Goal: Information Seeking & Learning: Understand process/instructions

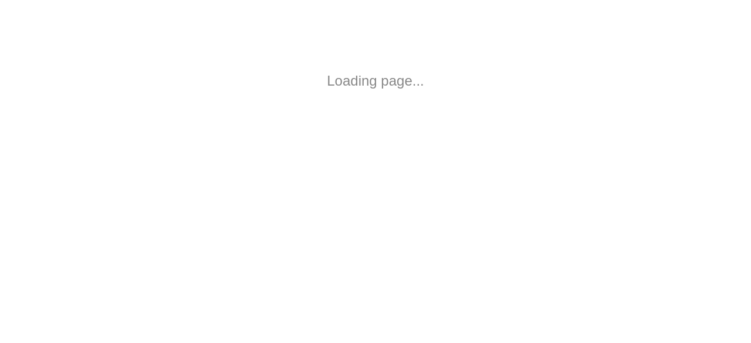
drag, startPoint x: 744, startPoint y: 63, endPoint x: 743, endPoint y: 82, distance: 18.9
click at [745, 82] on html "Loading page..." at bounding box center [375, 81] width 751 height 162
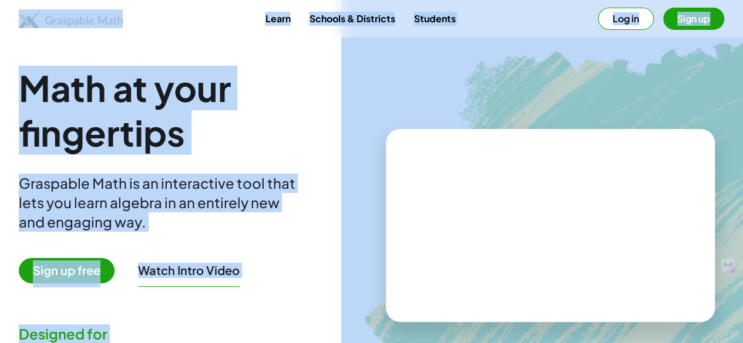
click at [370, 139] on img at bounding box center [612, 220] width 542 height 457
click at [330, 105] on h1 "Math at your fingertips" at bounding box center [193, 110] width 348 height 89
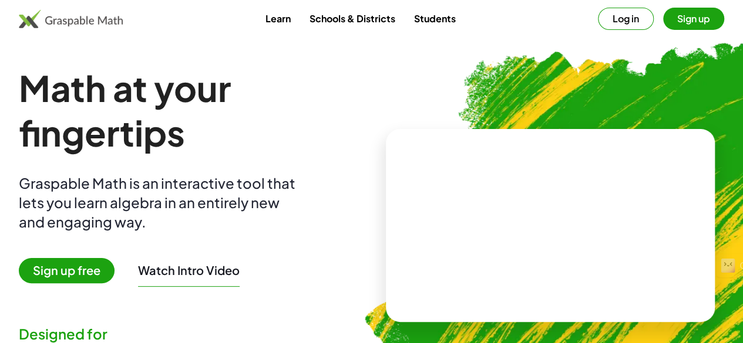
click at [330, 105] on h1 "Math at your fingertips" at bounding box center [193, 110] width 348 height 89
click at [663, 19] on button "Sign up" at bounding box center [693, 19] width 61 height 22
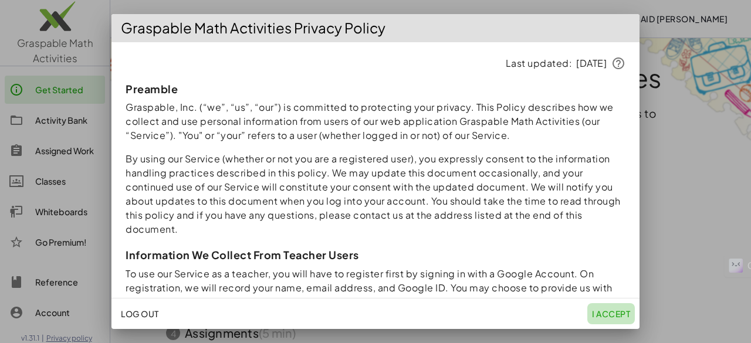
click at [608, 317] on span "I accept" at bounding box center [611, 314] width 38 height 11
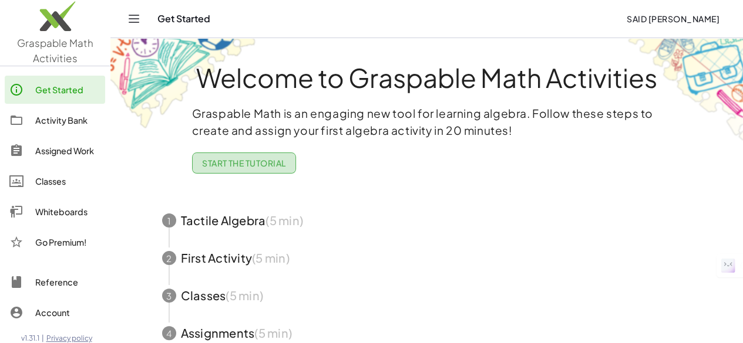
click at [261, 159] on span "Start the Tutorial" at bounding box center [244, 163] width 84 height 11
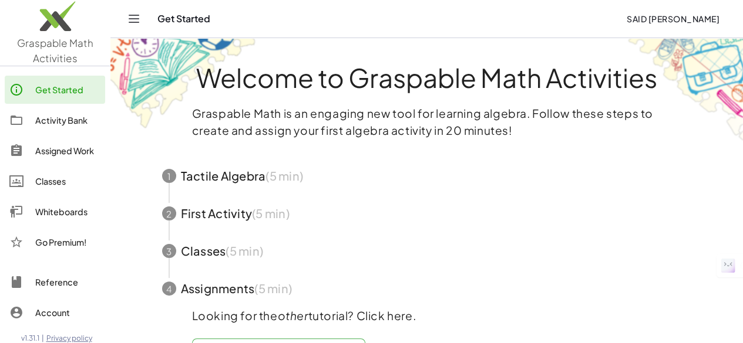
scroll to position [42, 0]
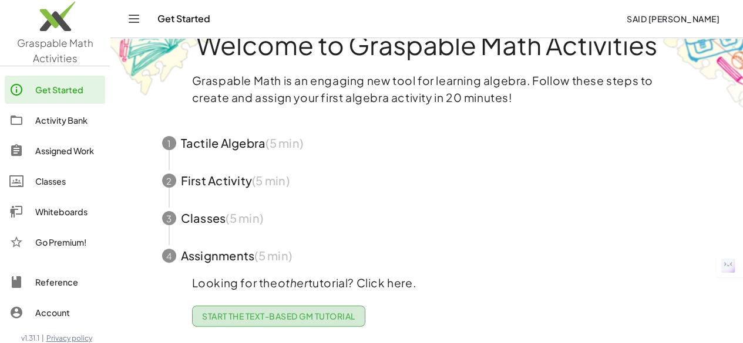
click at [264, 311] on span "Start the Text-based GM Tutorial" at bounding box center [278, 316] width 153 height 11
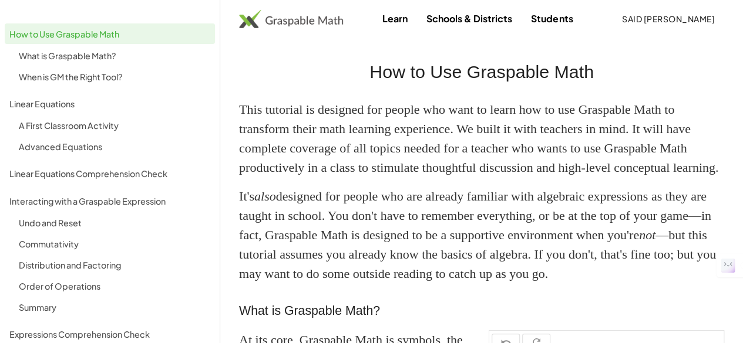
scroll to position [214, 0]
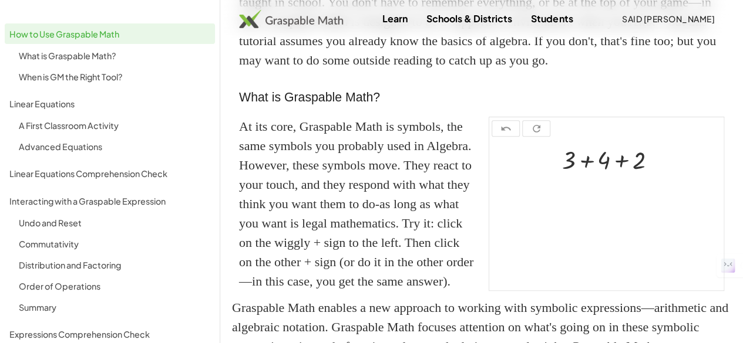
click at [97, 163] on div "How to Use Graspable Math What is Graspable Math? When is GM the Right Tool?" at bounding box center [110, 173] width 210 height 21
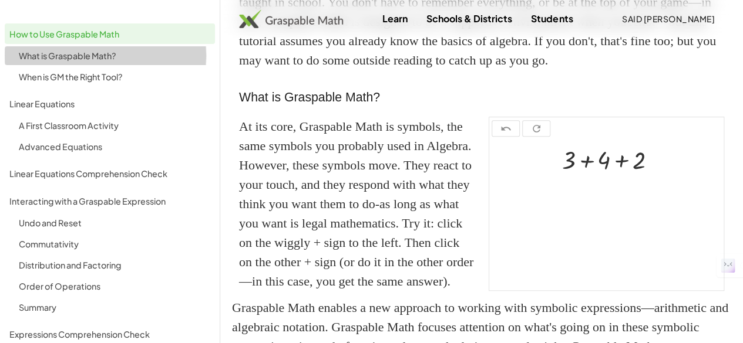
click at [102, 61] on div "What is Graspable Math?" at bounding box center [114, 56] width 191 height 14
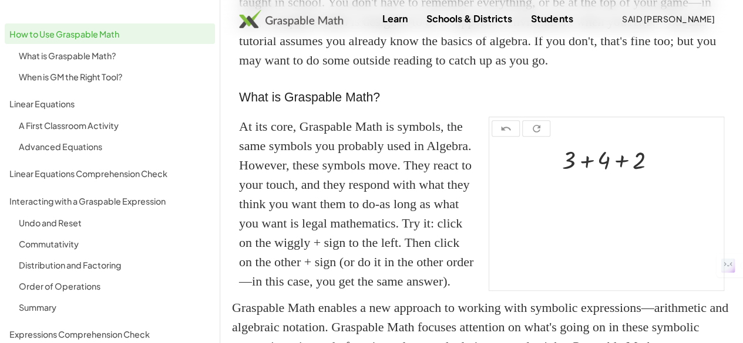
scroll to position [288, 0]
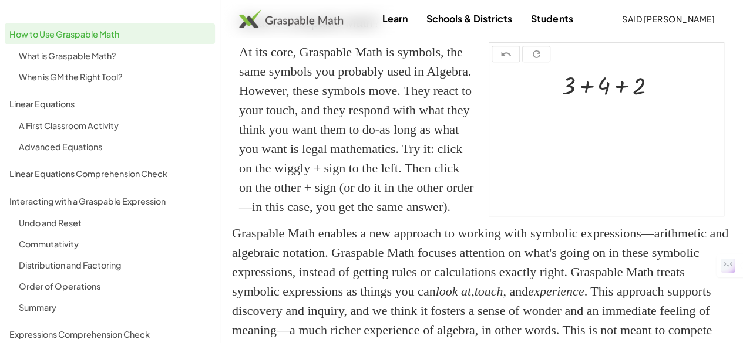
click at [588, 171] on div at bounding box center [606, 140] width 234 height 151
click at [657, 91] on div at bounding box center [657, 85] width 11 height 11
click at [607, 117] on icon at bounding box center [603, 111] width 12 height 12
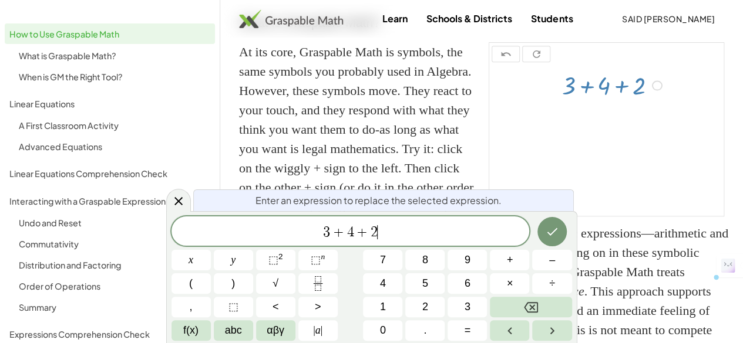
click at [408, 235] on span "3 + 4 + 2 ​" at bounding box center [350, 232] width 358 height 16
click at [460, 333] on button "=" at bounding box center [466, 330] width 39 height 21
click at [454, 266] on button "9" at bounding box center [466, 260] width 39 height 21
click at [561, 234] on button "Done" at bounding box center [551, 231] width 29 height 29
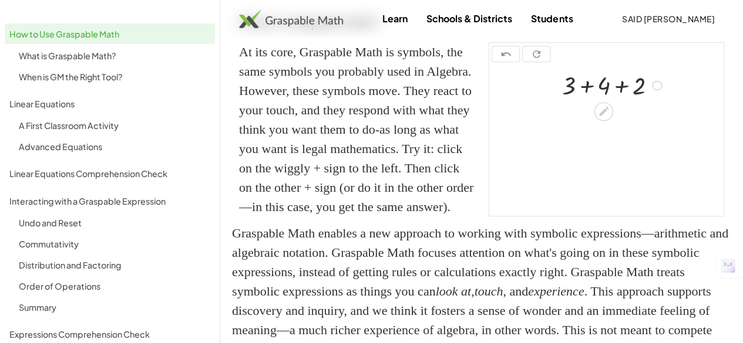
click at [613, 191] on div at bounding box center [606, 140] width 234 height 151
drag, startPoint x: 613, startPoint y: 191, endPoint x: 567, endPoint y: 224, distance: 56.4
click at [567, 216] on div at bounding box center [606, 140] width 234 height 151
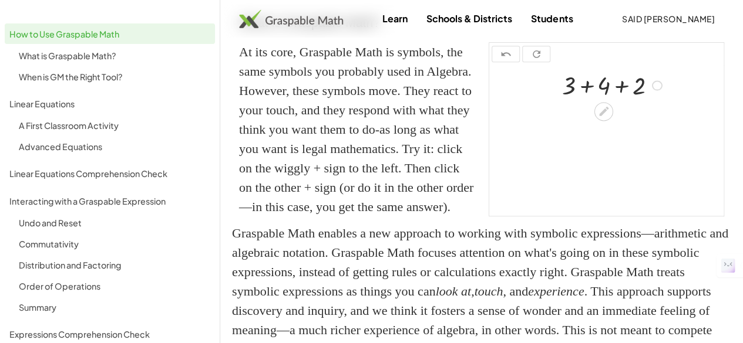
click at [659, 91] on div at bounding box center [657, 85] width 11 height 11
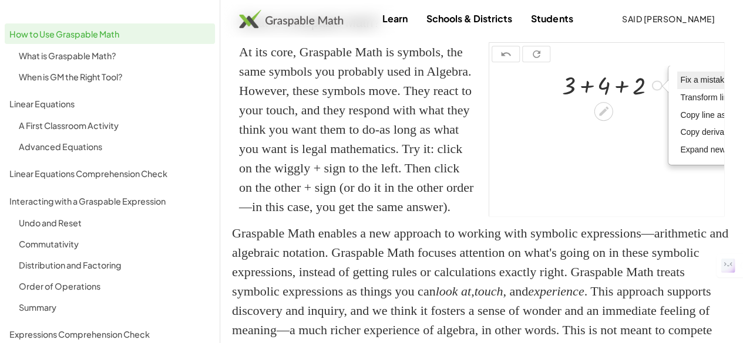
click at [687, 85] on span "Fix a mistake" at bounding box center [704, 79] width 48 height 9
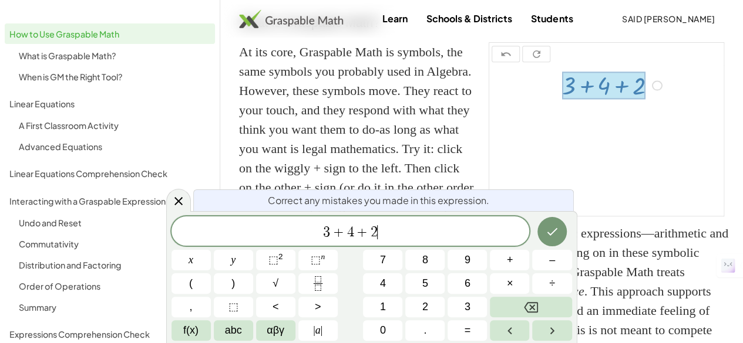
click at [656, 91] on div "Fix a mistake Transform line Copy line as LaTeX Copy derivation as LaTeX Expand…" at bounding box center [657, 85] width 11 height 11
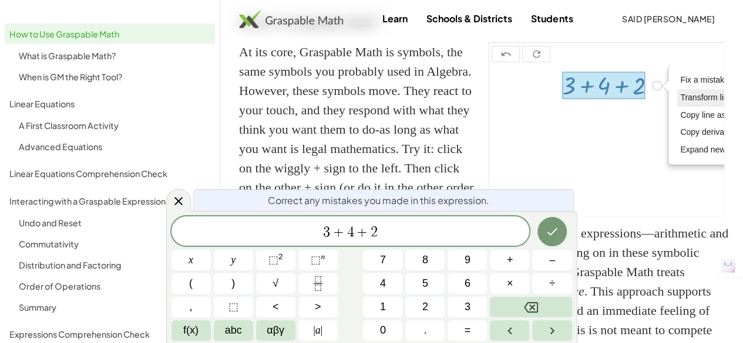
click at [692, 102] on span "Transform line" at bounding box center [706, 97] width 52 height 9
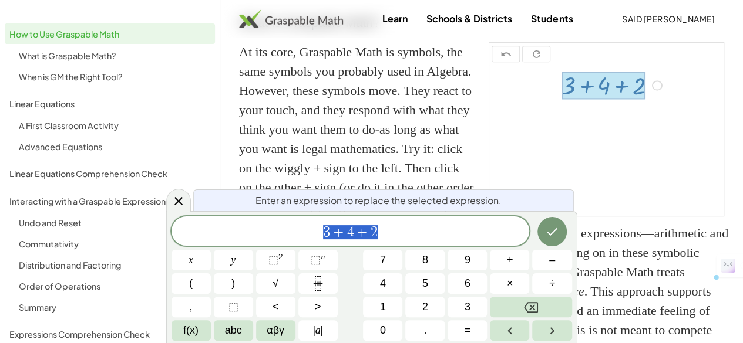
click at [659, 91] on div "Fix a mistake Transform line Copy line as LaTeX Copy derivation as LaTeX Expand…" at bounding box center [657, 85] width 11 height 11
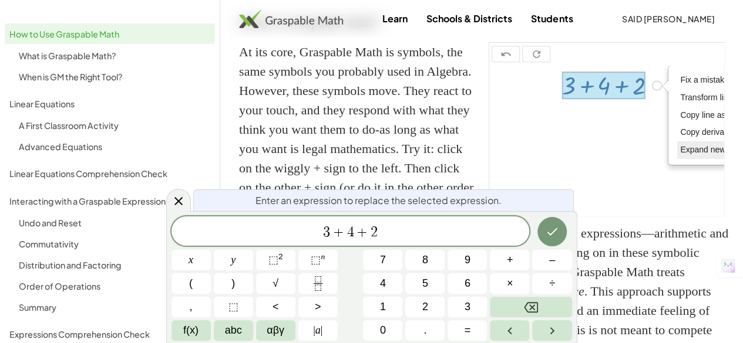
click at [686, 154] on span "Expand new lines: On" at bounding box center [720, 149] width 80 height 9
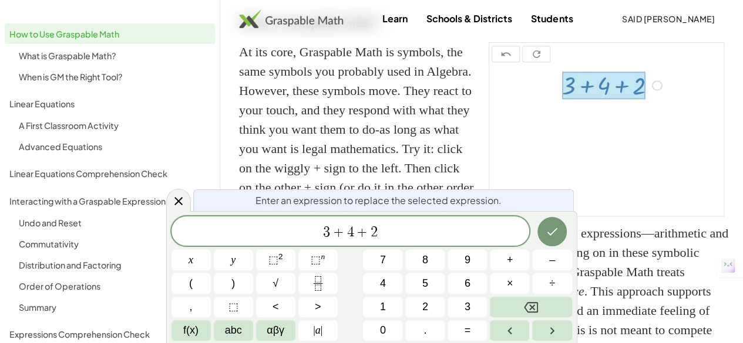
click at [657, 202] on div at bounding box center [606, 140] width 234 height 151
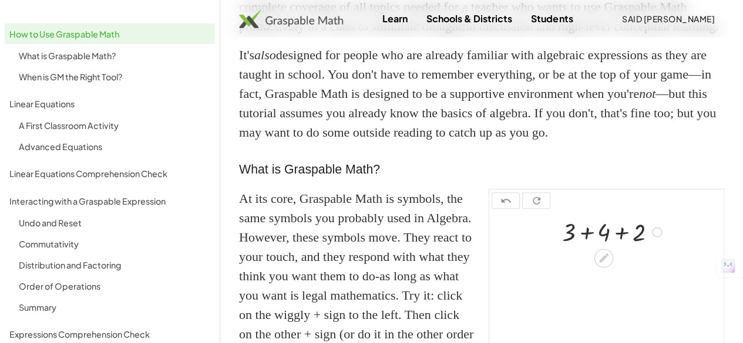
scroll to position [142, 0]
